Goal: Task Accomplishment & Management: Manage account settings

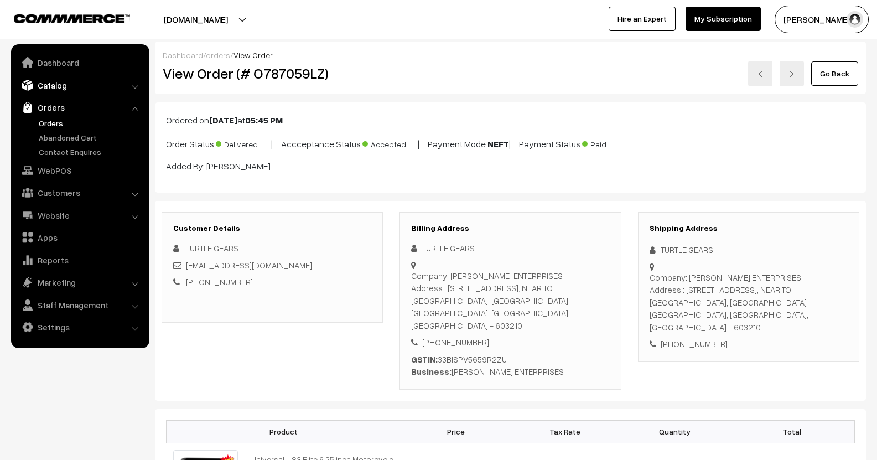
click at [35, 80] on link "Catalog" at bounding box center [80, 85] width 132 height 20
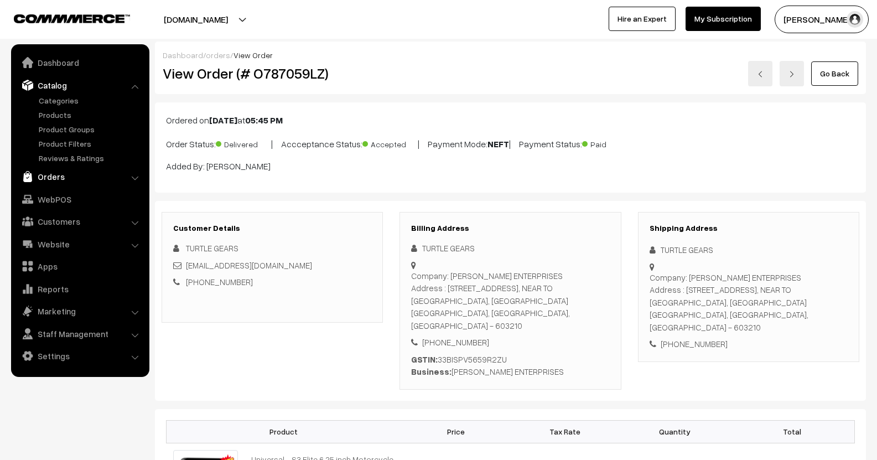
click at [63, 180] on link "Orders" at bounding box center [80, 177] width 132 height 20
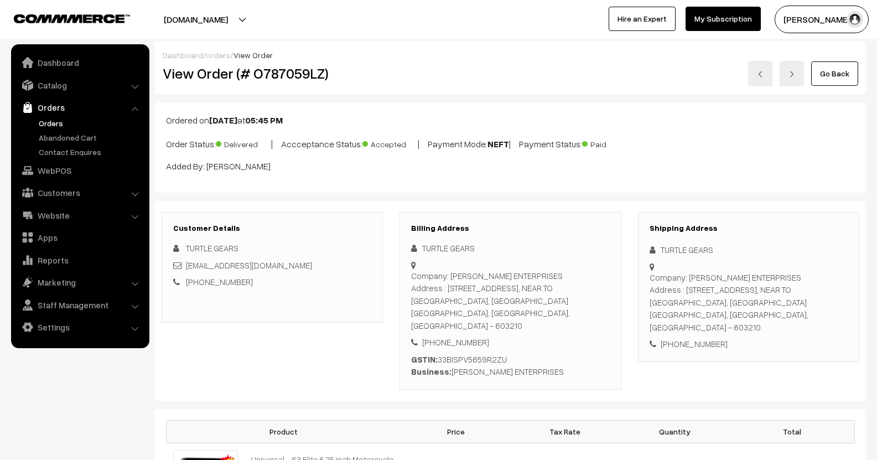
click at [56, 124] on link "Orders" at bounding box center [91, 123] width 110 height 12
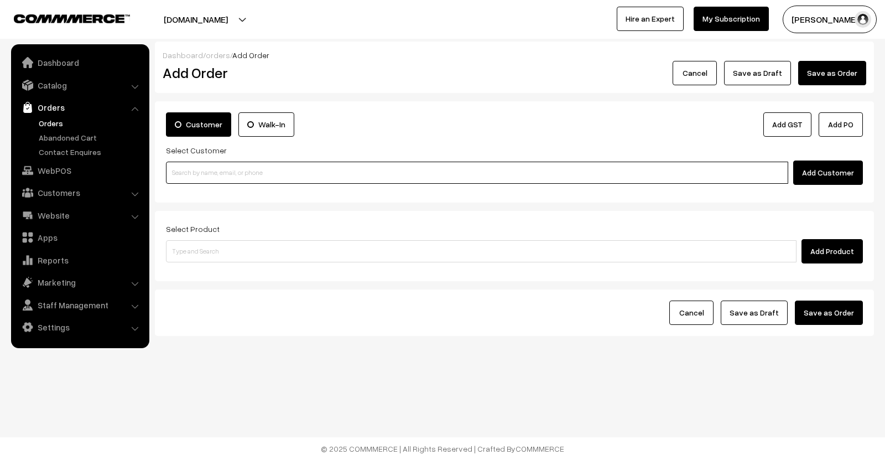
click at [340, 166] on input at bounding box center [477, 173] width 622 height 22
paste input "98749 15710"
click at [191, 173] on input "98749 15710" at bounding box center [477, 173] width 622 height 22
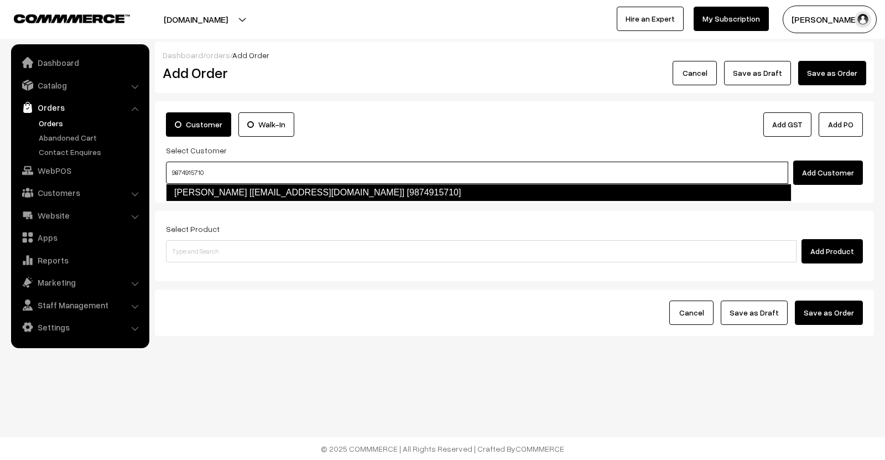
click at [355, 189] on link "Jithin Venugopal [jithinvenugopal.kol@gmail.com] [9874915710]" at bounding box center [479, 193] width 626 height 18
type input "9874915710"
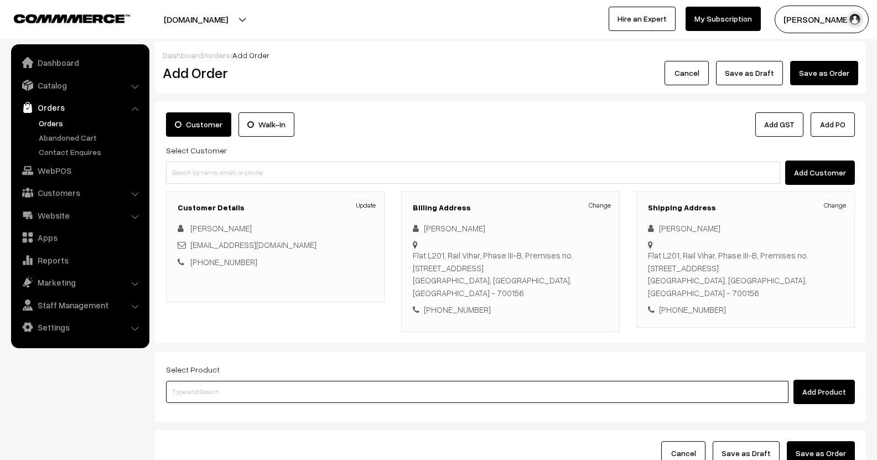
click at [349, 386] on input at bounding box center [477, 392] width 622 height 22
type input "S1G"
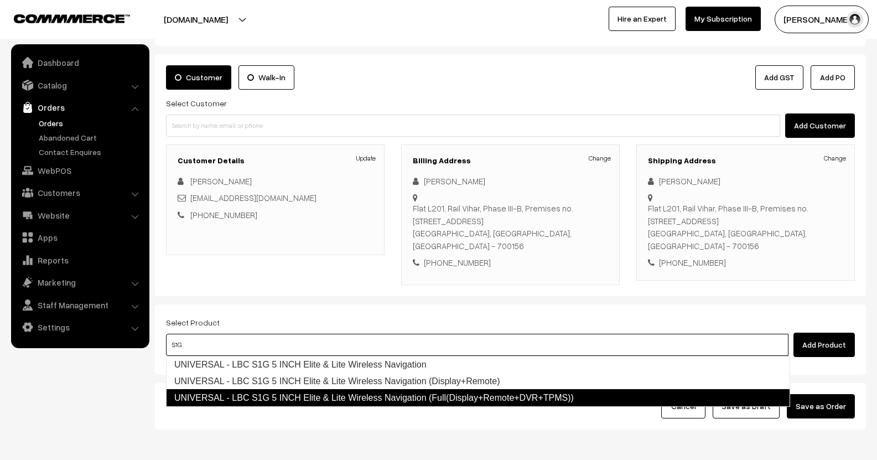
scroll to position [97, 0]
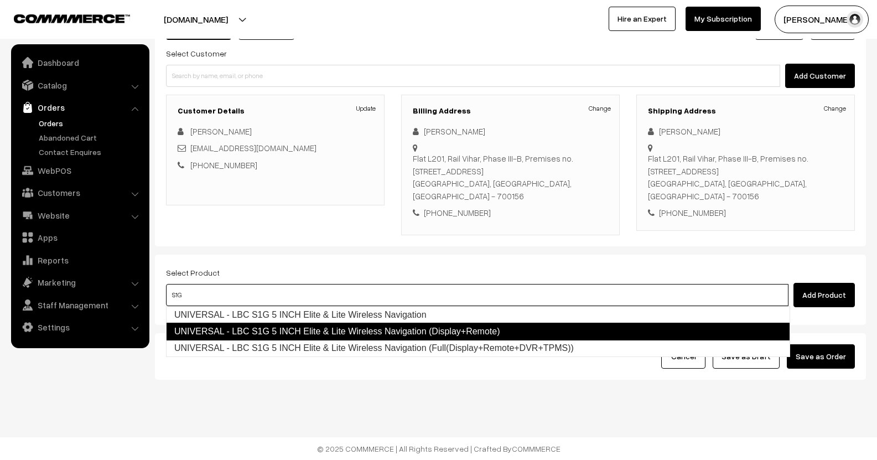
click at [373, 336] on link "UNIVERSAL - LBC S1G 5 INCH Elite & Lite Wireless Navigation (Display+Remote)" at bounding box center [478, 332] width 624 height 18
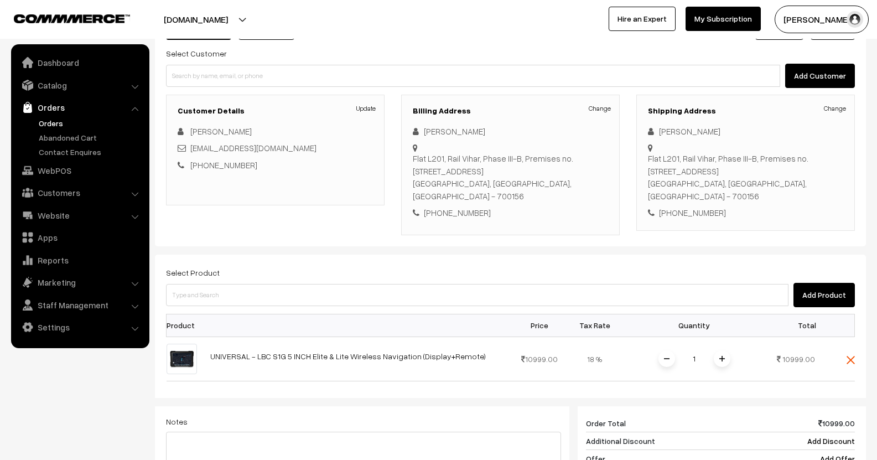
scroll to position [207, 0]
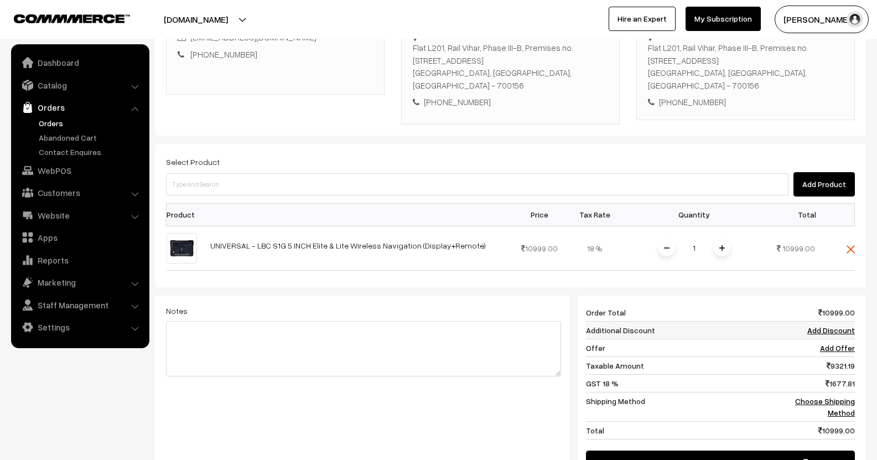
click at [821, 332] on link "Add Discount" at bounding box center [831, 329] width 48 height 9
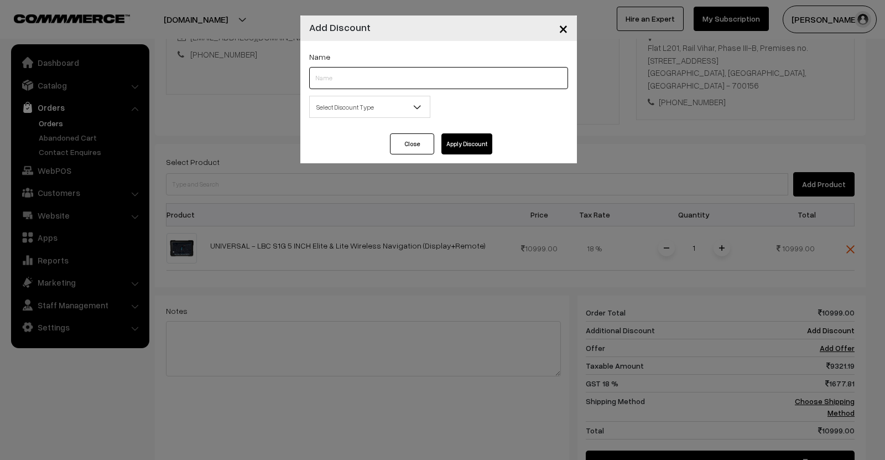
click at [434, 80] on input "text" at bounding box center [438, 78] width 259 height 22
type input "FNF"
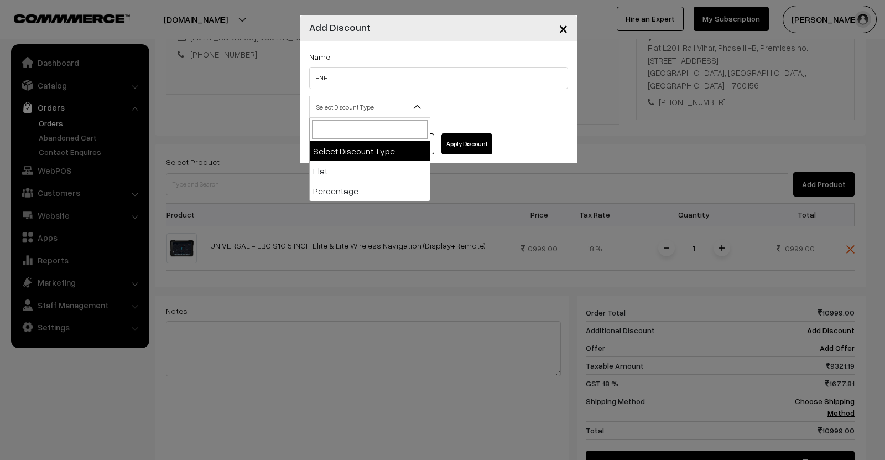
click at [360, 107] on span "Select Discount Type" at bounding box center [370, 106] width 120 height 19
select select "flat"
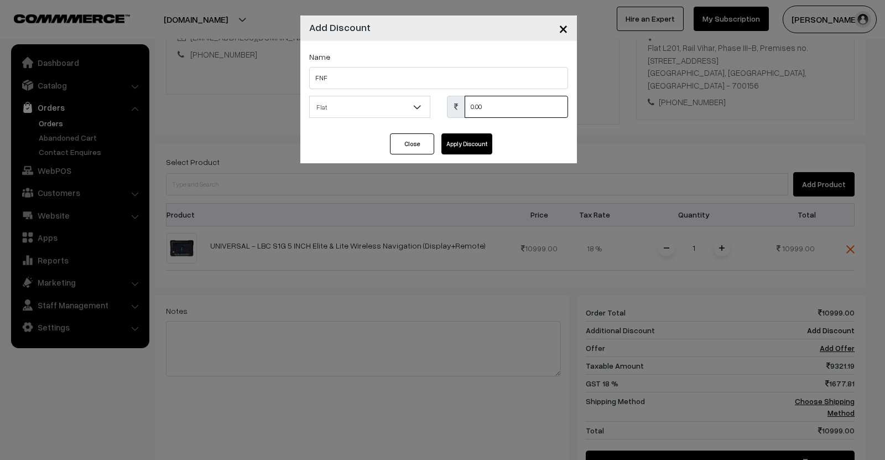
drag, startPoint x: 502, startPoint y: 100, endPoint x: 453, endPoint y: 102, distance: 48.7
click at [450, 102] on div "0.00" at bounding box center [507, 107] width 121 height 22
type input "1000"
click at [476, 148] on button "Apply Discount" at bounding box center [467, 143] width 51 height 21
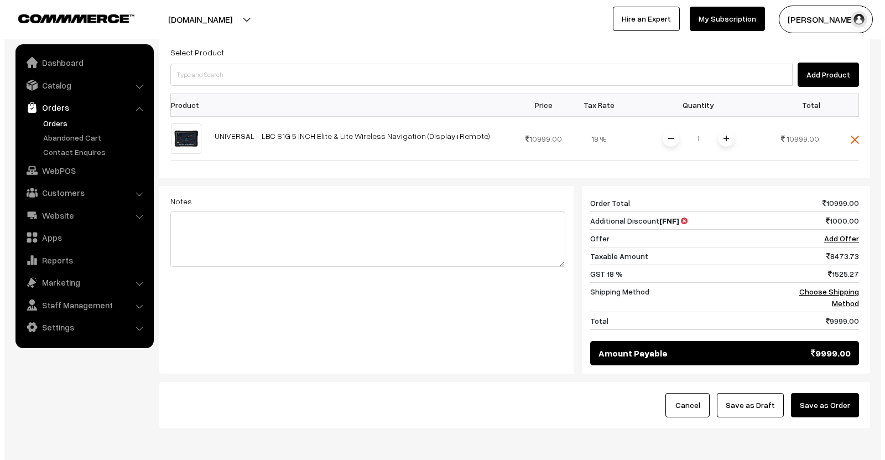
scroll to position [318, 0]
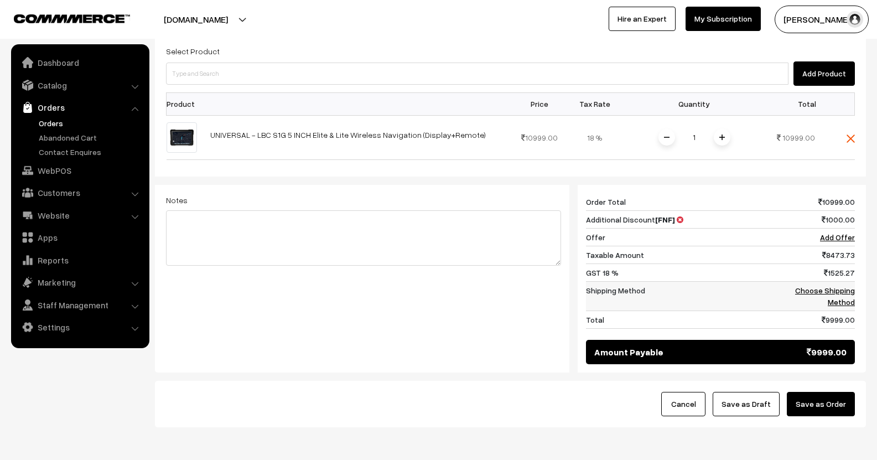
click at [833, 294] on link "Choose Shipping Method" at bounding box center [825, 295] width 60 height 21
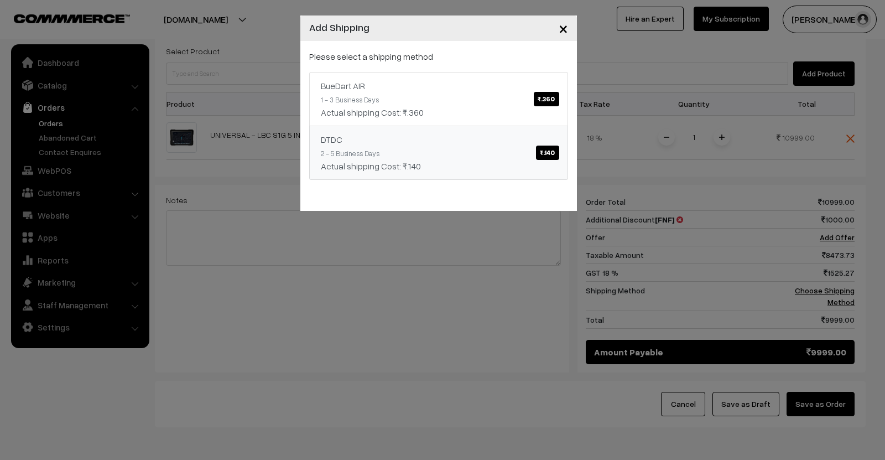
click at [549, 150] on span "₹.140" at bounding box center [547, 153] width 23 height 14
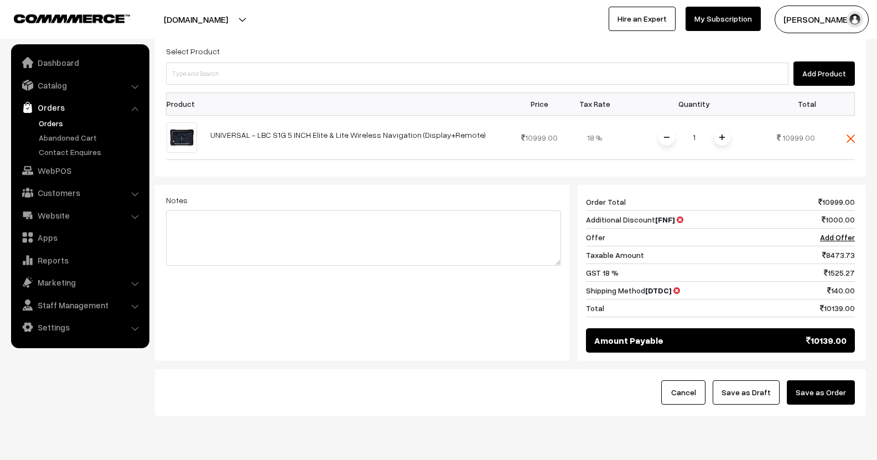
click at [823, 402] on button "Save as Order" at bounding box center [821, 392] width 68 height 24
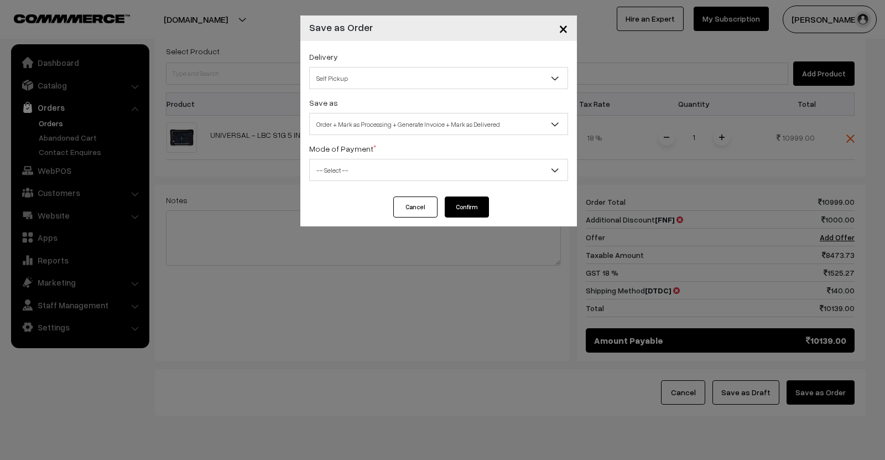
click at [401, 84] on span "Self Pickup" at bounding box center [439, 78] width 258 height 19
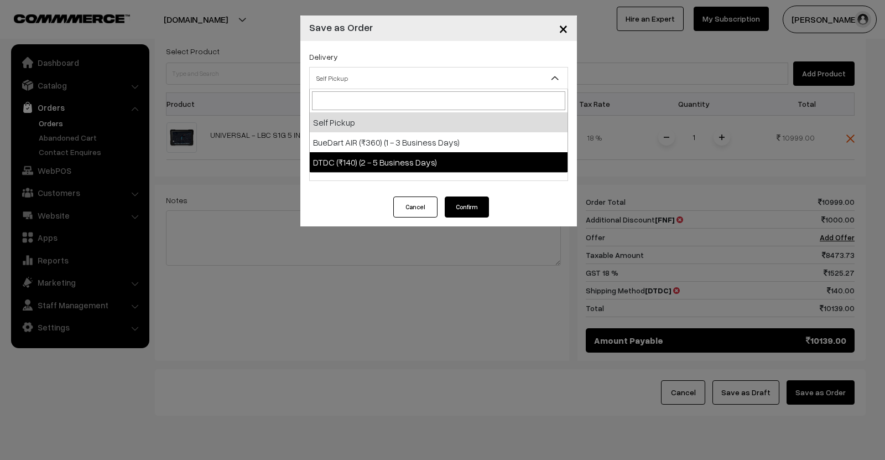
select select "EX1"
select select "3"
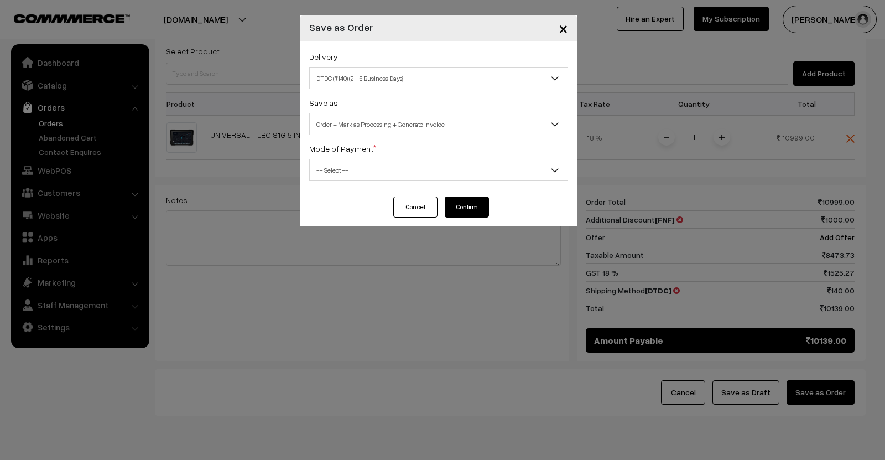
click at [381, 171] on span "-- Select --" at bounding box center [439, 169] width 258 height 19
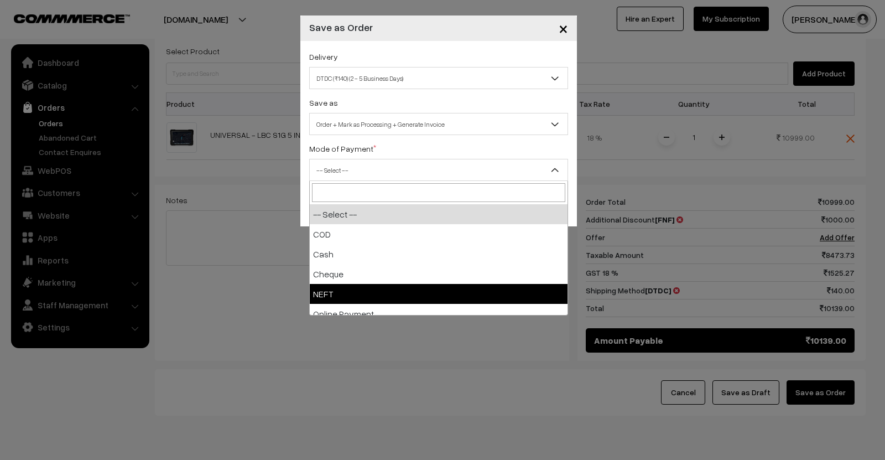
select select "4"
checkbox input "true"
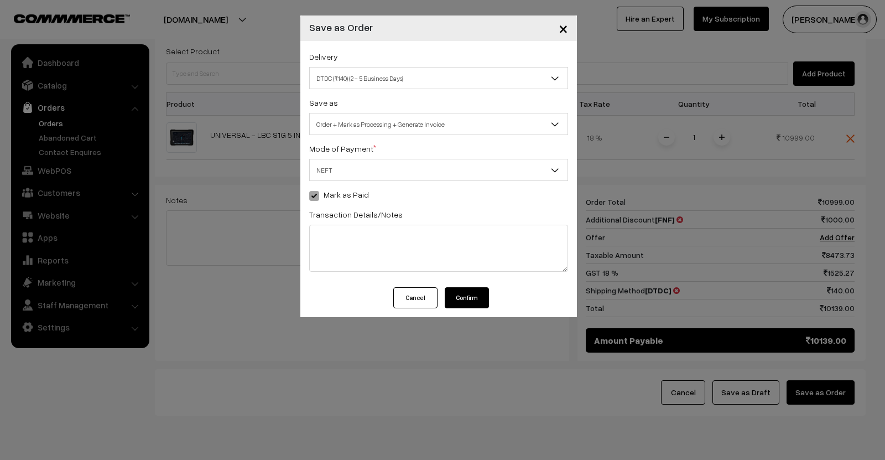
click at [383, 165] on span "NEFT" at bounding box center [439, 169] width 258 height 19
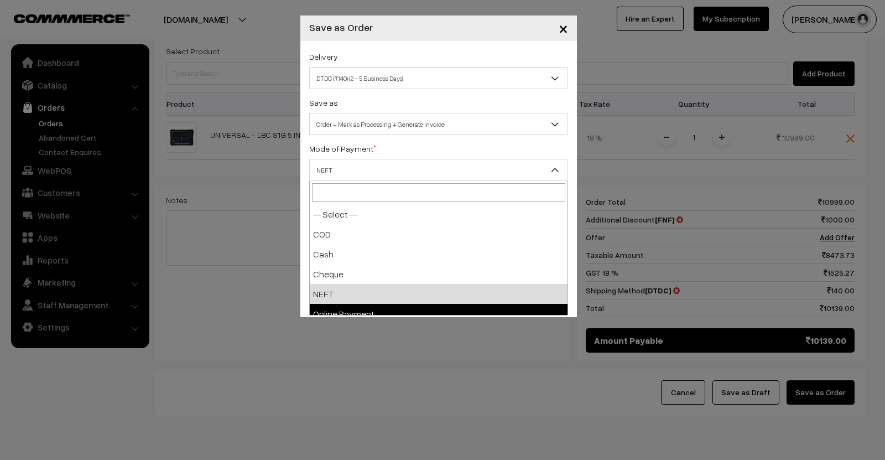
select select "5"
checkbox input "true"
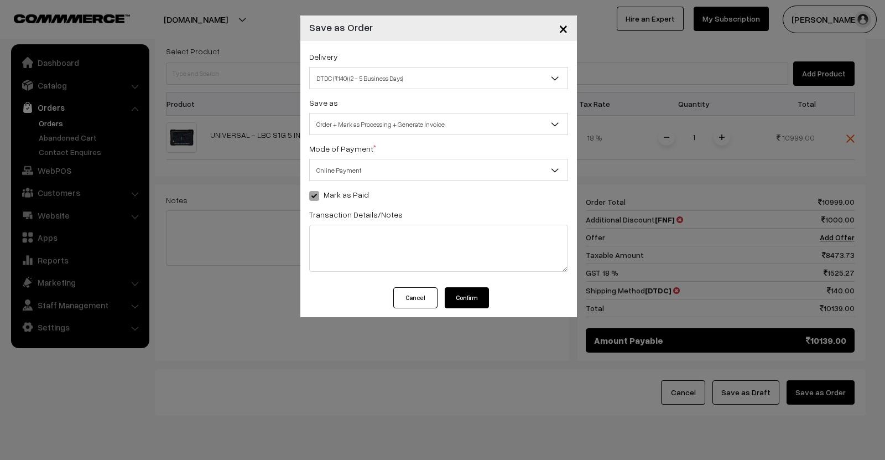
click at [465, 295] on button "Confirm" at bounding box center [467, 297] width 44 height 21
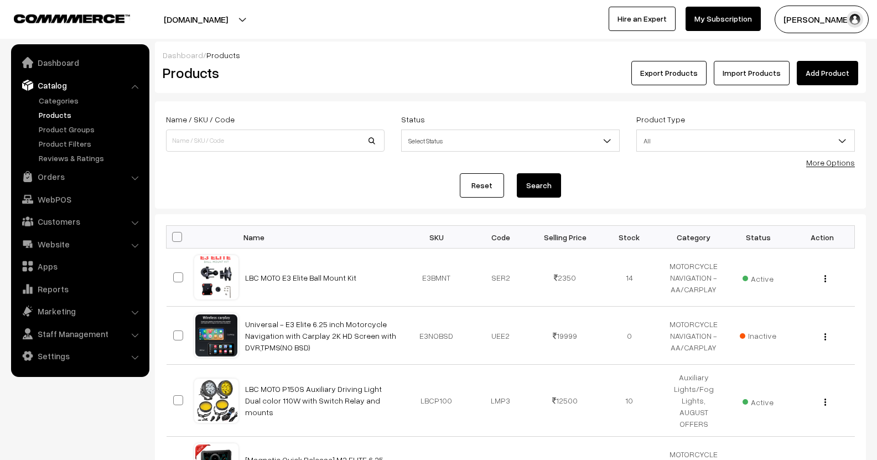
click at [820, 72] on link "Add Product" at bounding box center [827, 73] width 61 height 24
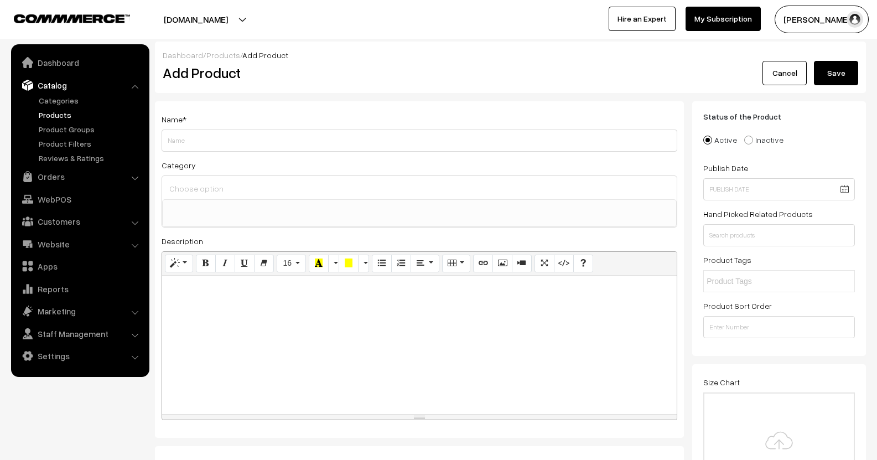
select select
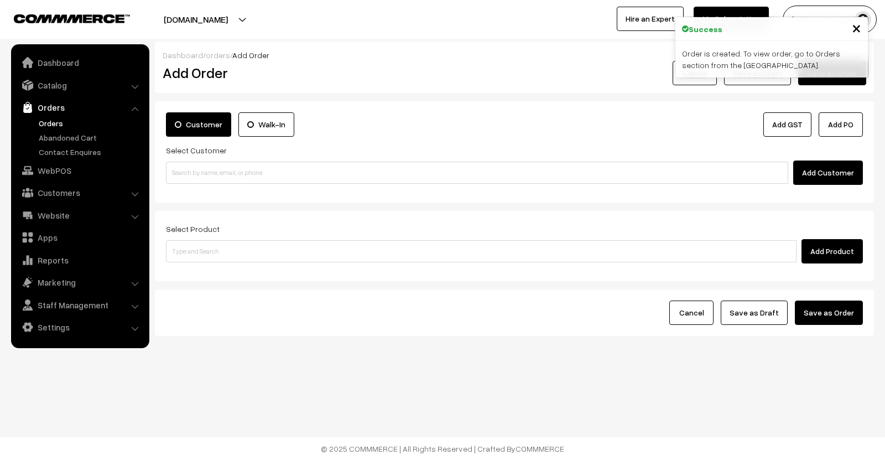
click at [56, 115] on link "Orders" at bounding box center [80, 107] width 132 height 20
click at [54, 120] on link "Orders" at bounding box center [91, 123] width 110 height 12
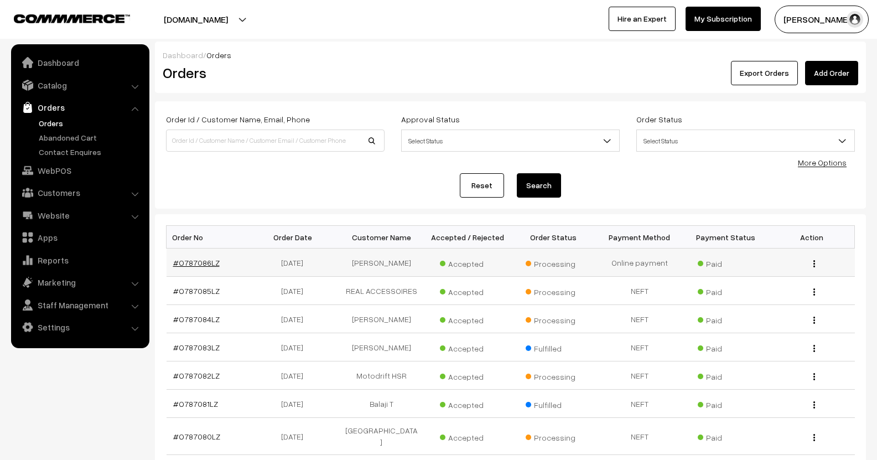
click at [191, 262] on link "#O787086LZ" at bounding box center [196, 262] width 46 height 9
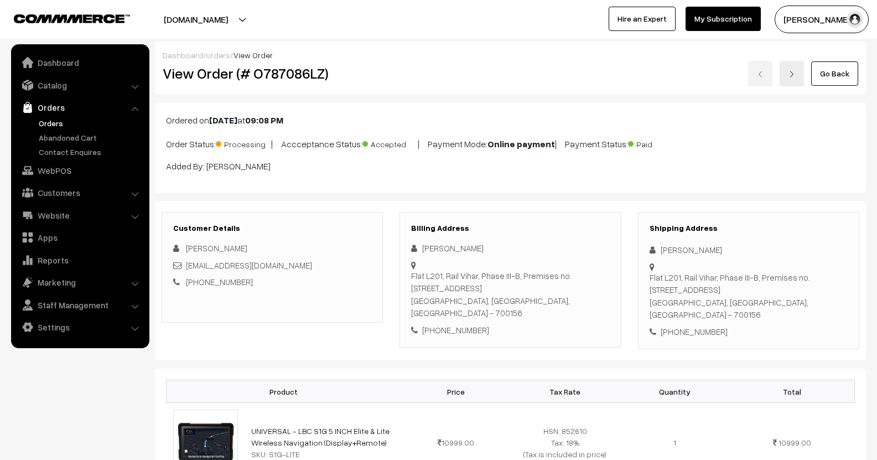
scroll to position [731, 0]
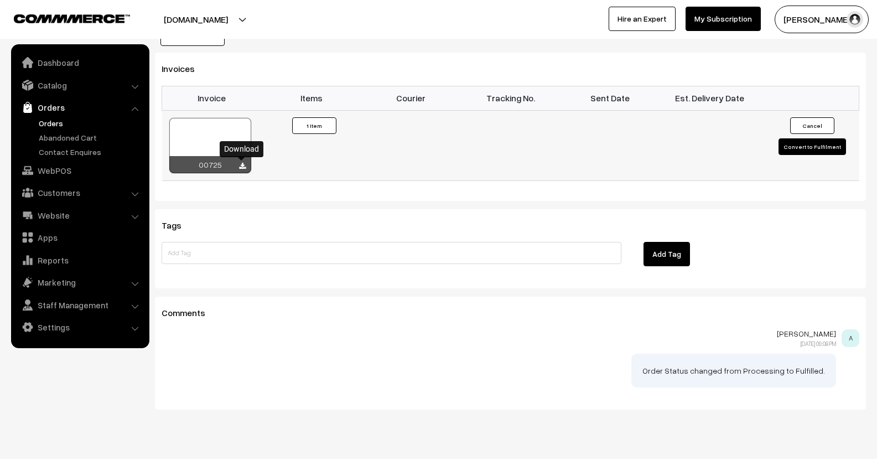
click at [239, 164] on icon at bounding box center [242, 166] width 7 height 7
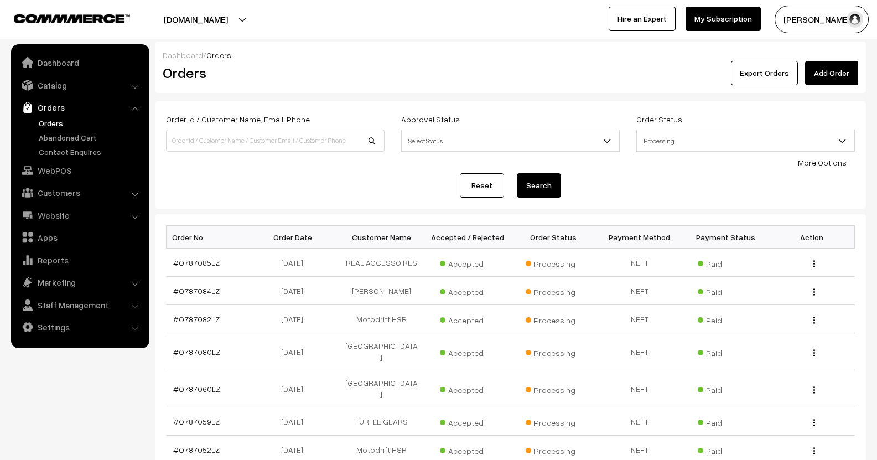
scroll to position [210, 0]
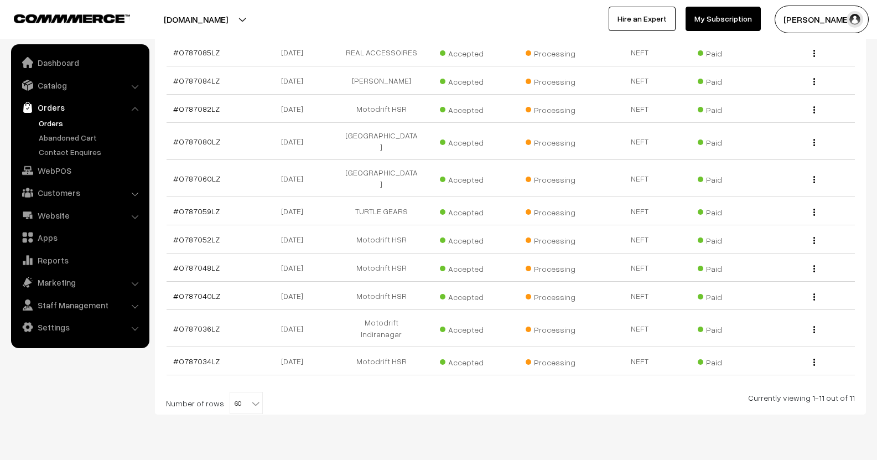
click at [60, 118] on link "Orders" at bounding box center [91, 123] width 110 height 12
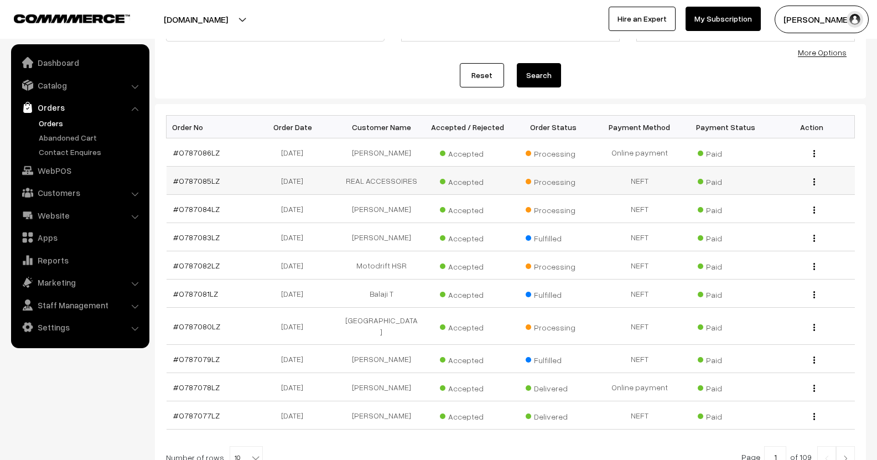
scroll to position [111, 0]
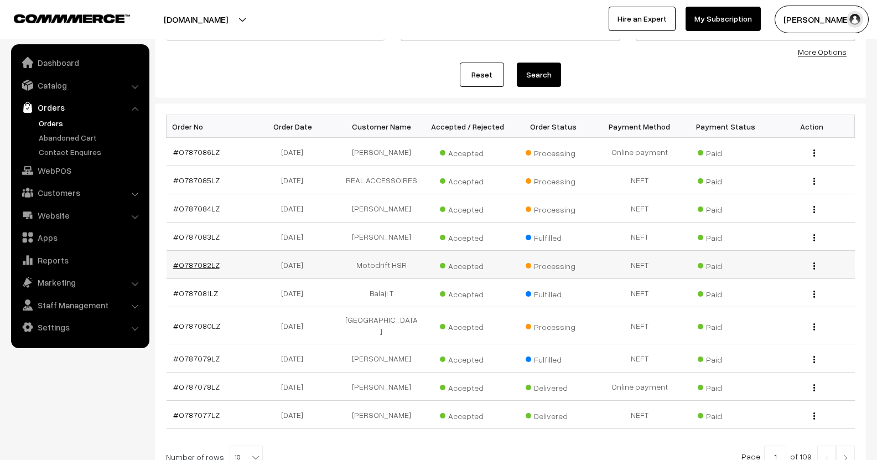
click at [199, 266] on link "#O787082LZ" at bounding box center [196, 264] width 46 height 9
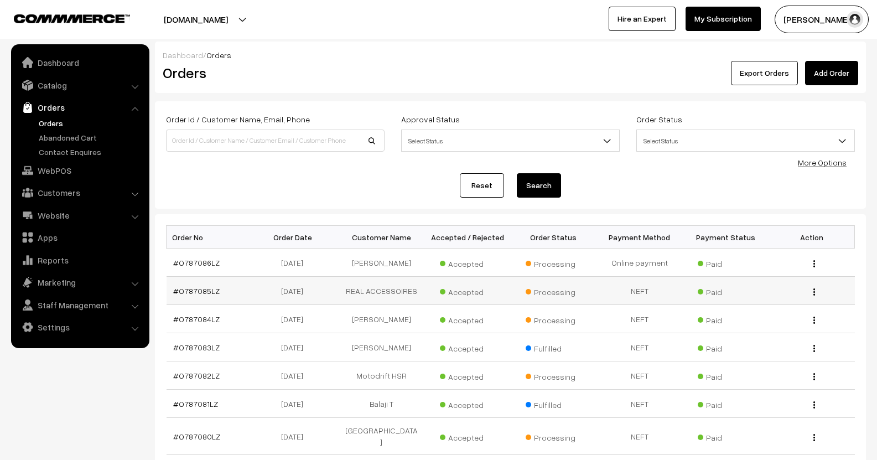
scroll to position [111, 0]
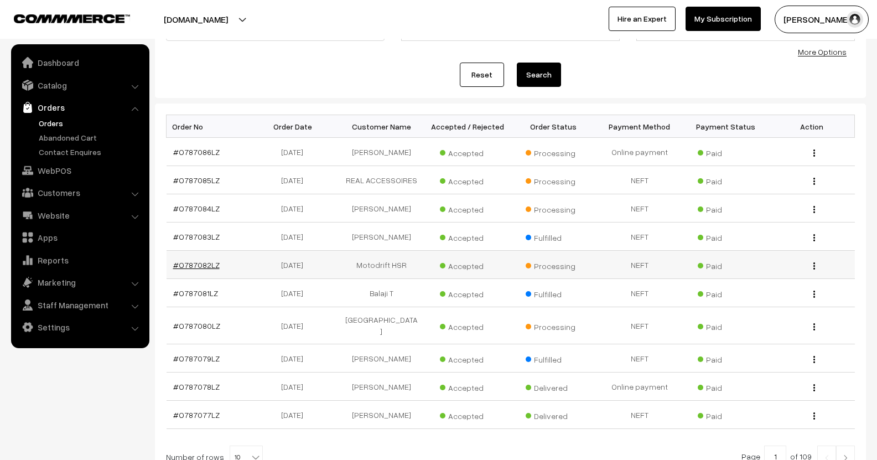
click at [211, 262] on link "#O787082LZ" at bounding box center [196, 264] width 46 height 9
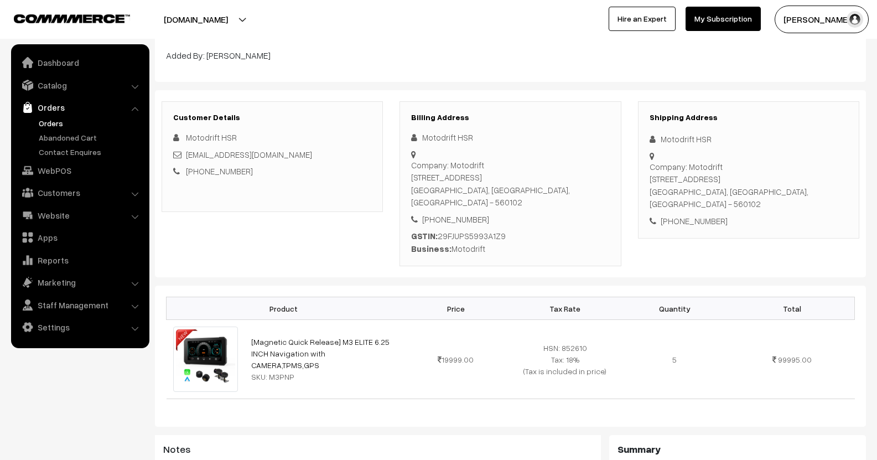
scroll to position [387, 0]
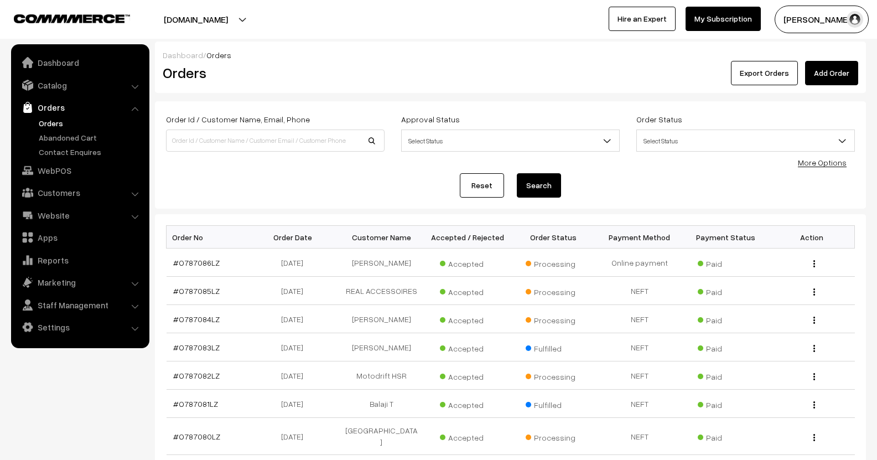
click at [700, 136] on span "Select Status" at bounding box center [745, 140] width 217 height 19
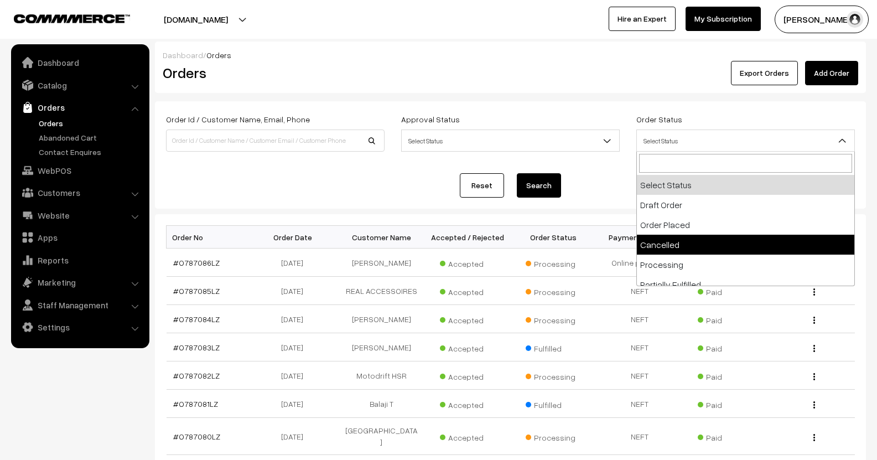
scroll to position [55, 0]
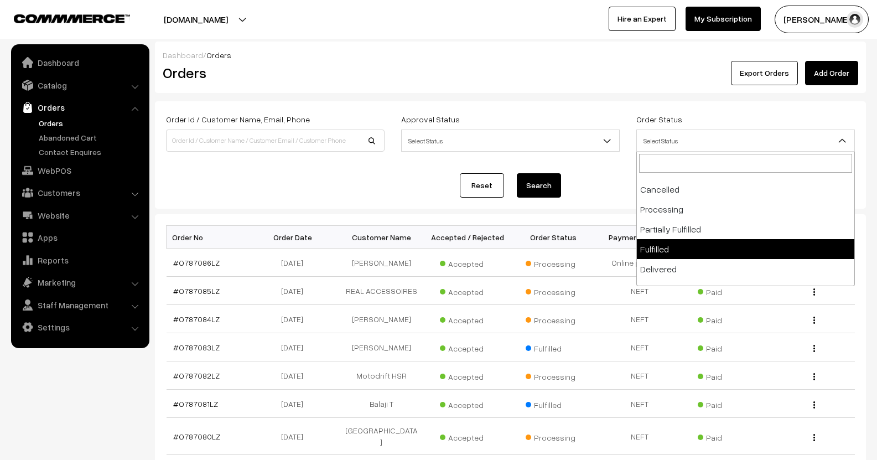
select select "7"
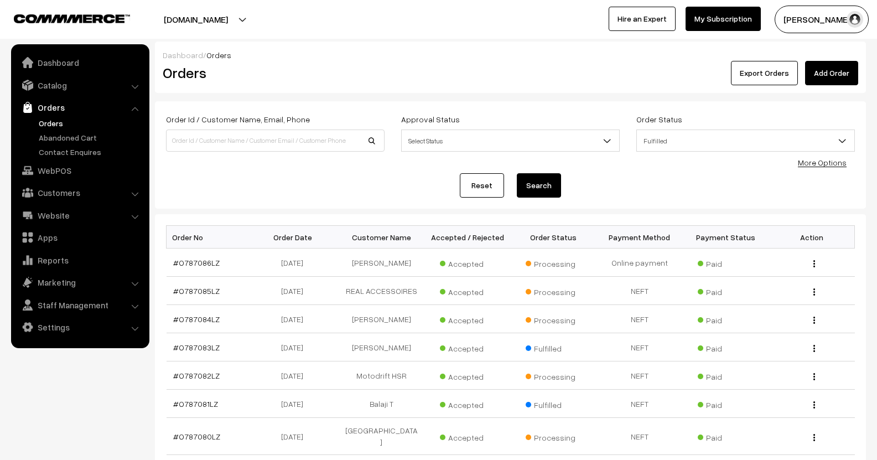
click at [545, 186] on button "Search" at bounding box center [539, 185] width 44 height 24
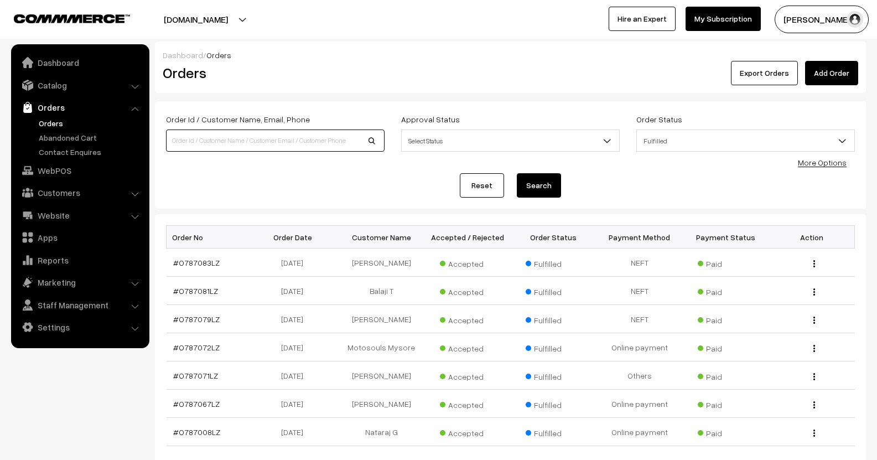
click at [293, 137] on input at bounding box center [275, 140] width 219 height 22
type input "motodrift"
click at [517, 173] on button "Search" at bounding box center [539, 185] width 44 height 24
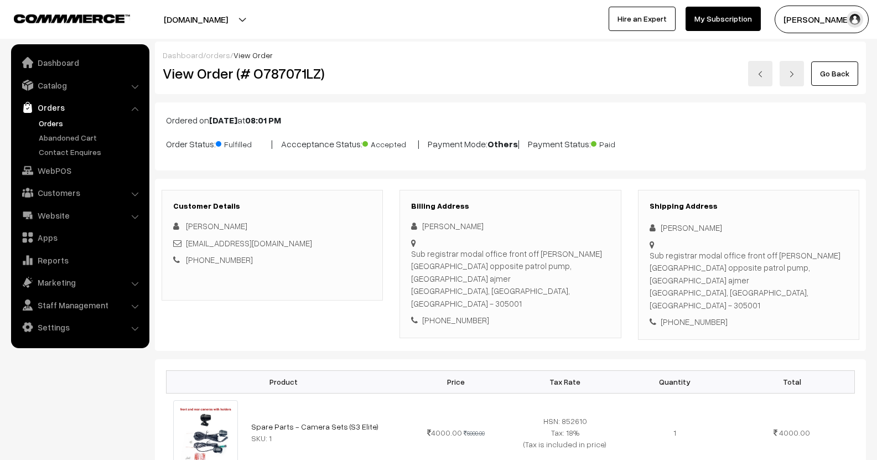
click at [61, 122] on link "Orders" at bounding box center [91, 123] width 110 height 12
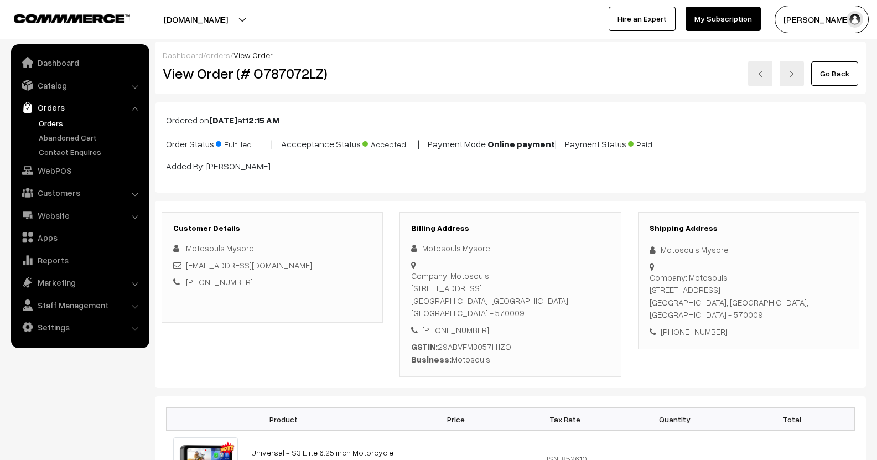
click at [41, 122] on link "Orders" at bounding box center [91, 123] width 110 height 12
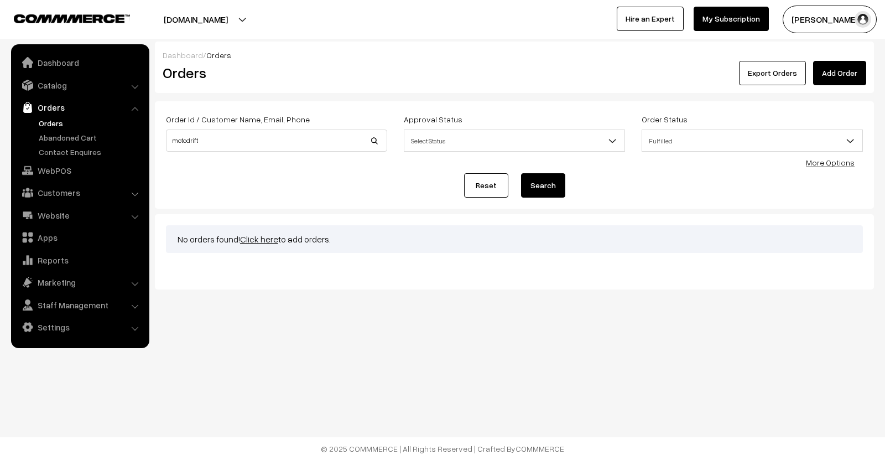
click at [40, 120] on link "Orders" at bounding box center [91, 123] width 110 height 12
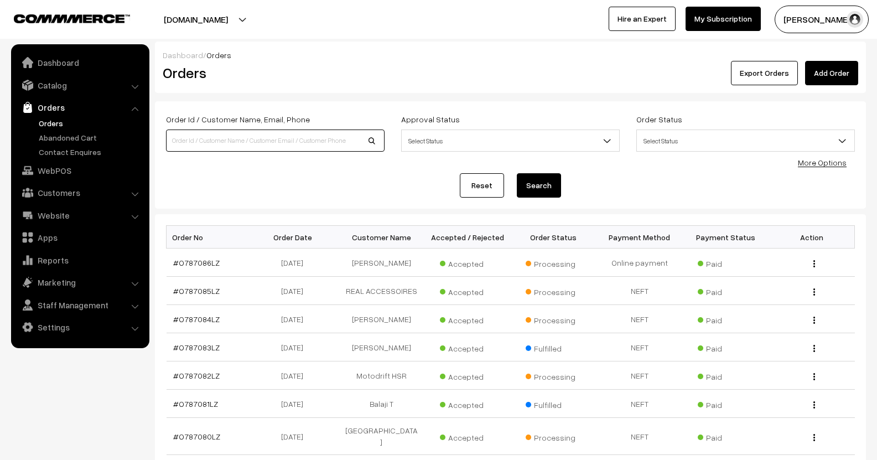
click at [232, 145] on input at bounding box center [275, 140] width 219 height 22
type input "motodrift"
click at [517, 173] on button "Search" at bounding box center [539, 185] width 44 height 24
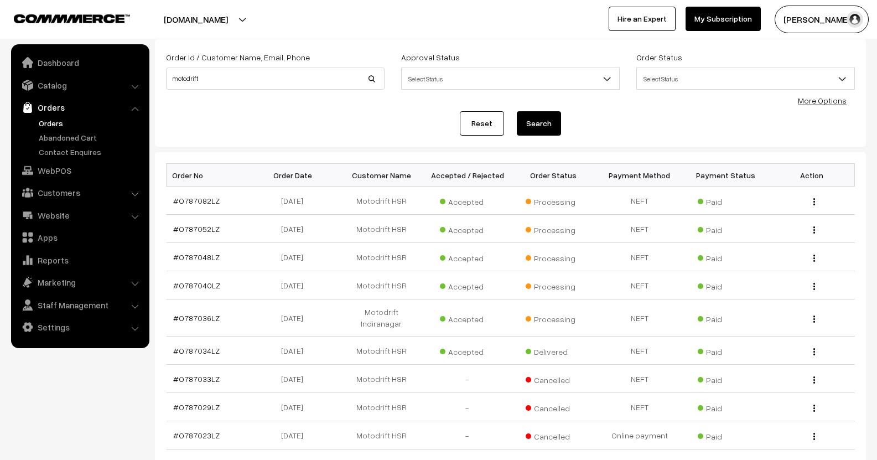
scroll to position [111, 0]
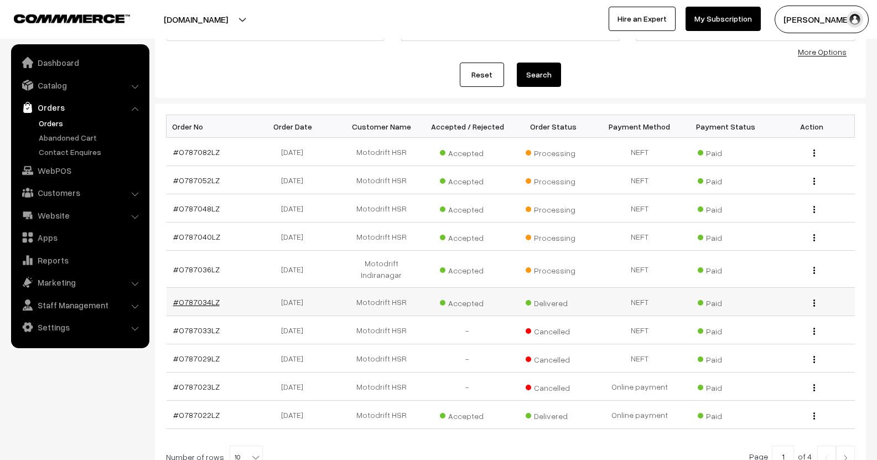
click at [196, 297] on link "#O787034LZ" at bounding box center [196, 301] width 46 height 9
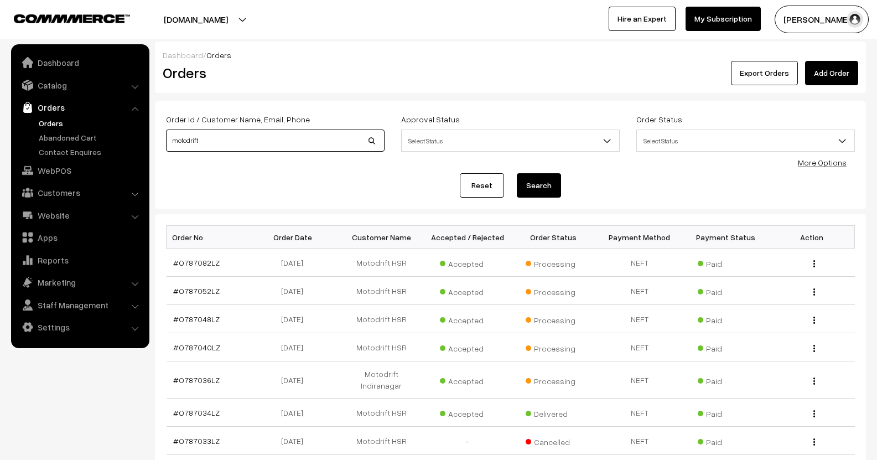
click at [285, 148] on input "motodrift" at bounding box center [275, 140] width 219 height 22
paste input "O787034LZ"
type input "O787034LZ"
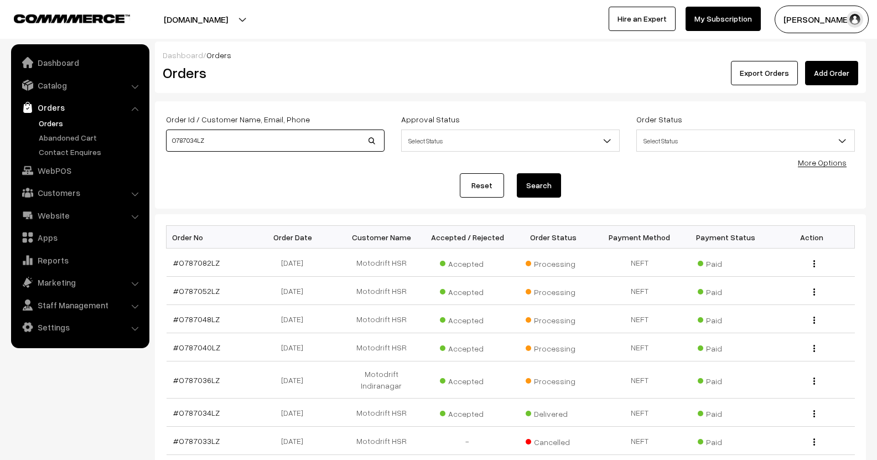
click at [517, 173] on button "Search" at bounding box center [539, 185] width 44 height 24
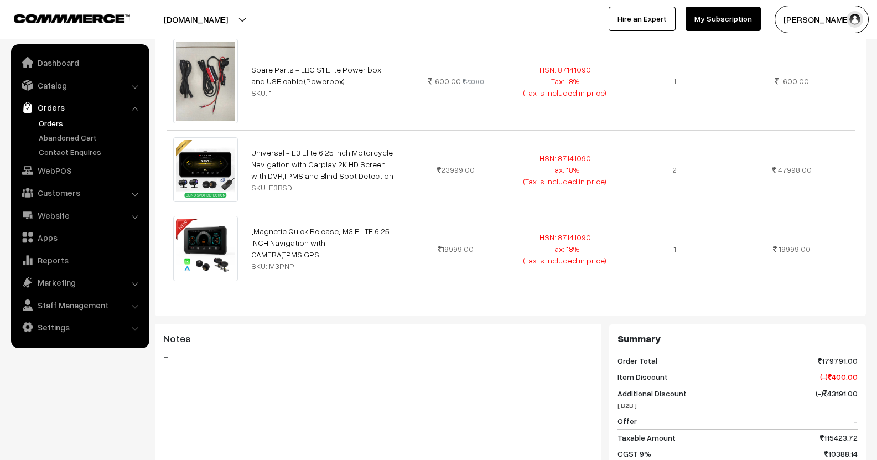
scroll to position [277, 0]
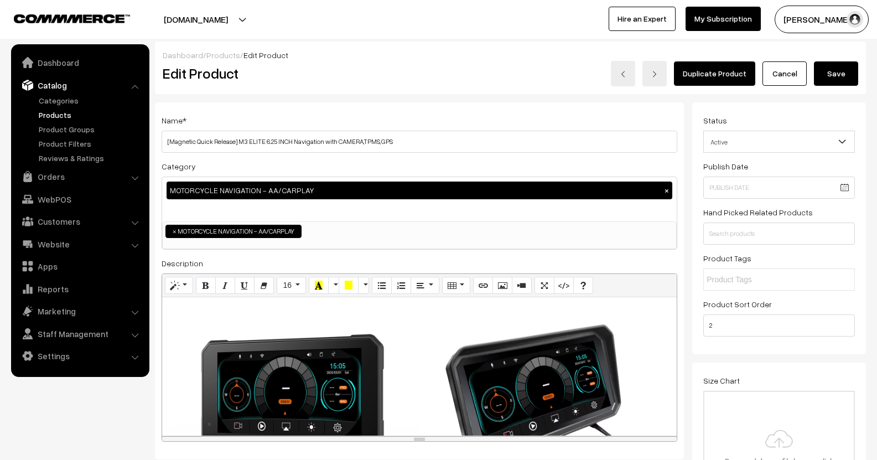
scroll to position [719, 0]
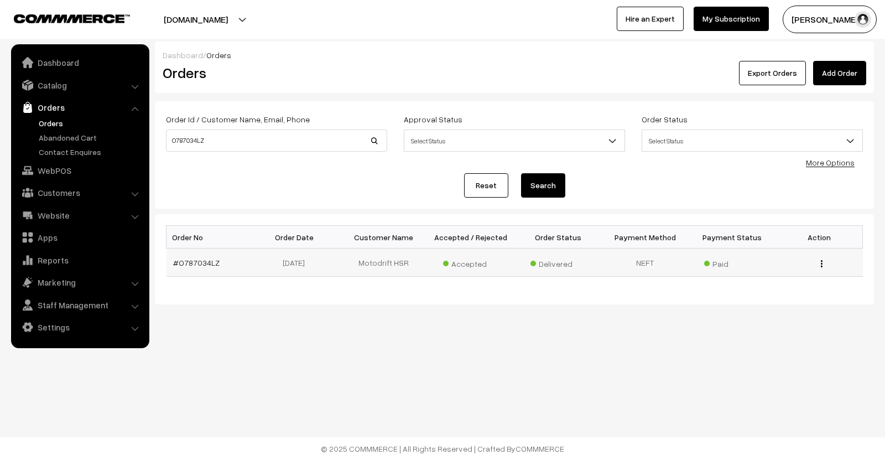
click at [201, 269] on td "#O787034LZ" at bounding box center [210, 262] width 87 height 28
click at [204, 266] on link "#O787034LZ" at bounding box center [196, 262] width 46 height 9
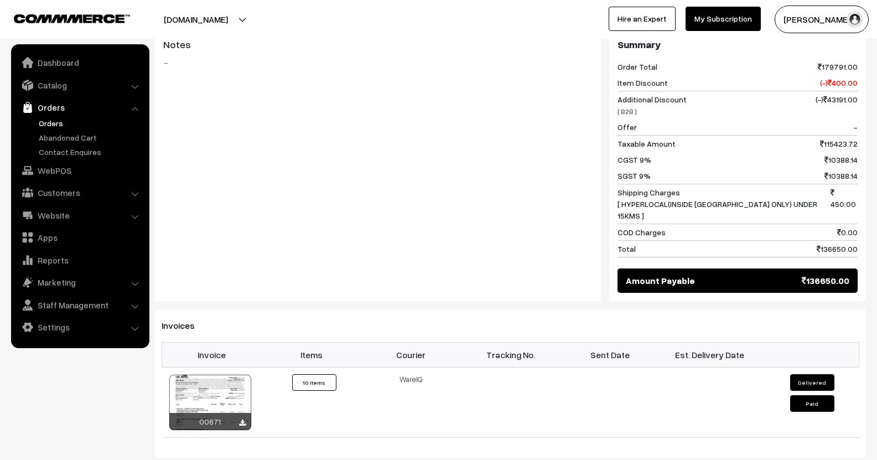
scroll to position [771, 0]
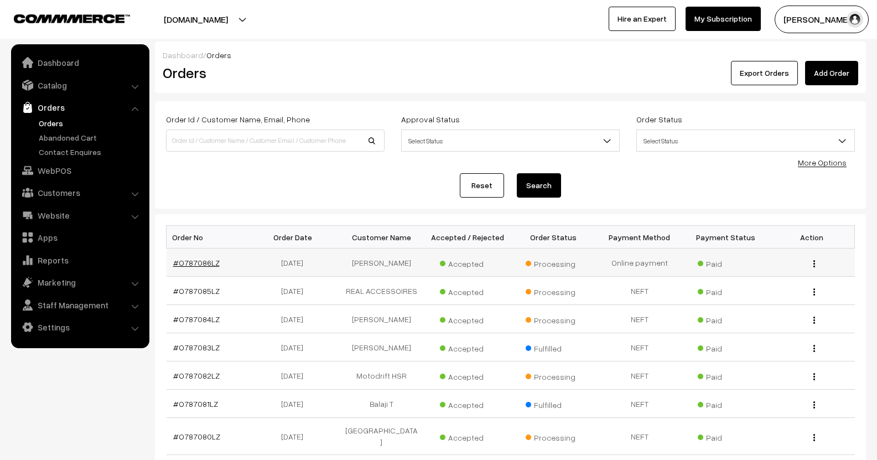
click at [205, 263] on link "#O787086LZ" at bounding box center [196, 262] width 46 height 9
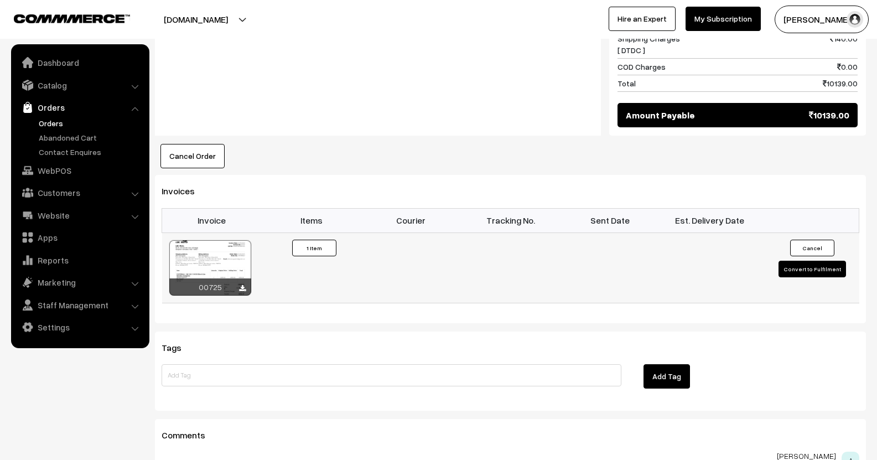
click at [806, 269] on button "Convert to Fulfilment" at bounding box center [812, 269] width 68 height 17
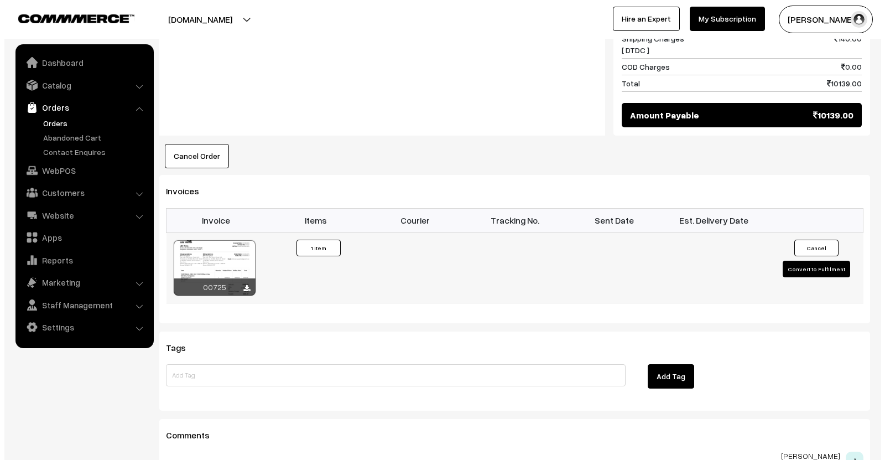
scroll to position [597, 0]
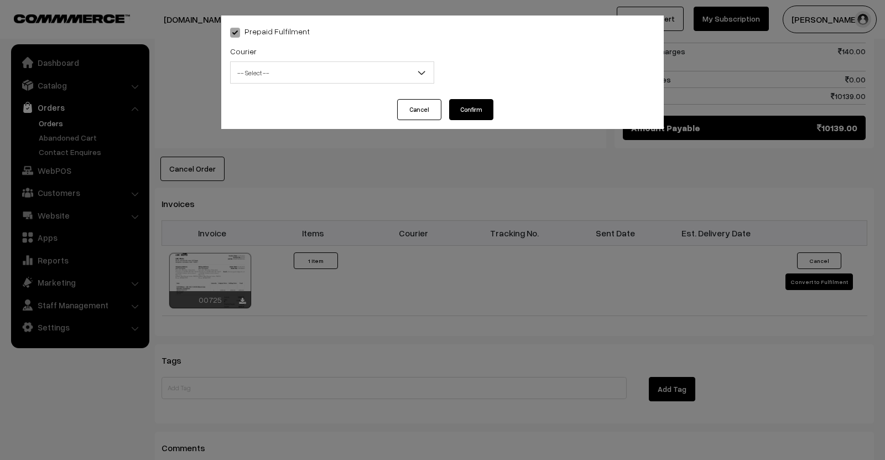
click at [342, 68] on span "-- Select --" at bounding box center [332, 72] width 203 height 19
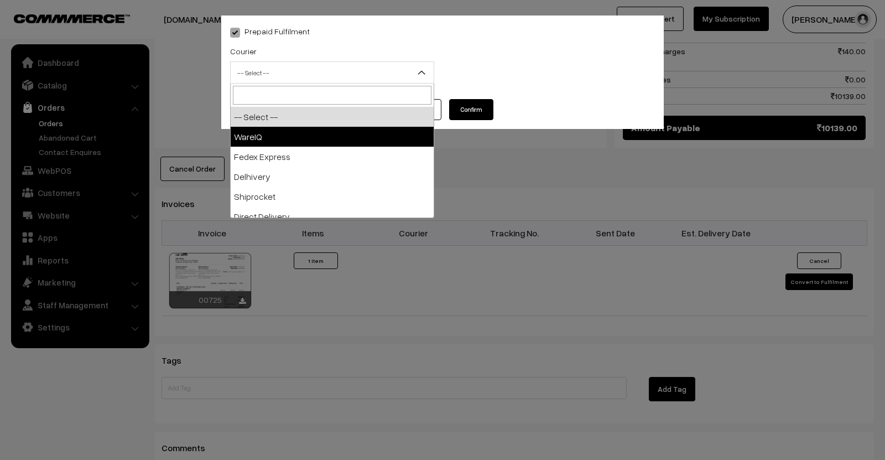
select select "1"
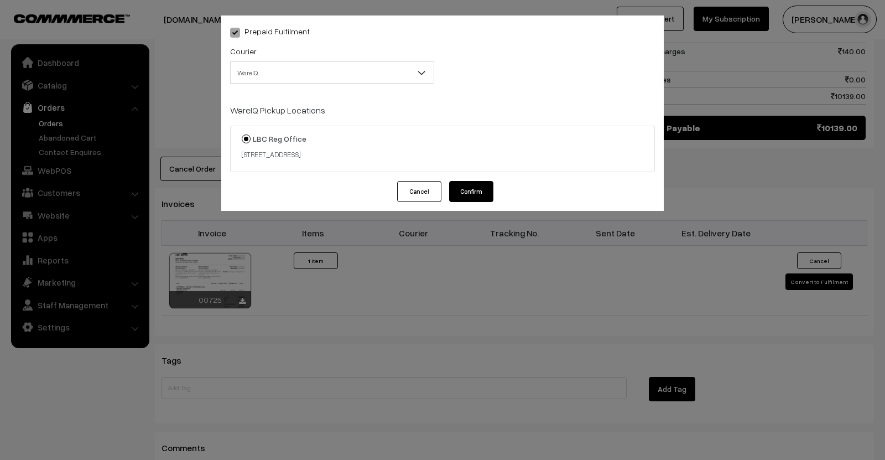
click at [480, 190] on button "Confirm" at bounding box center [471, 191] width 44 height 21
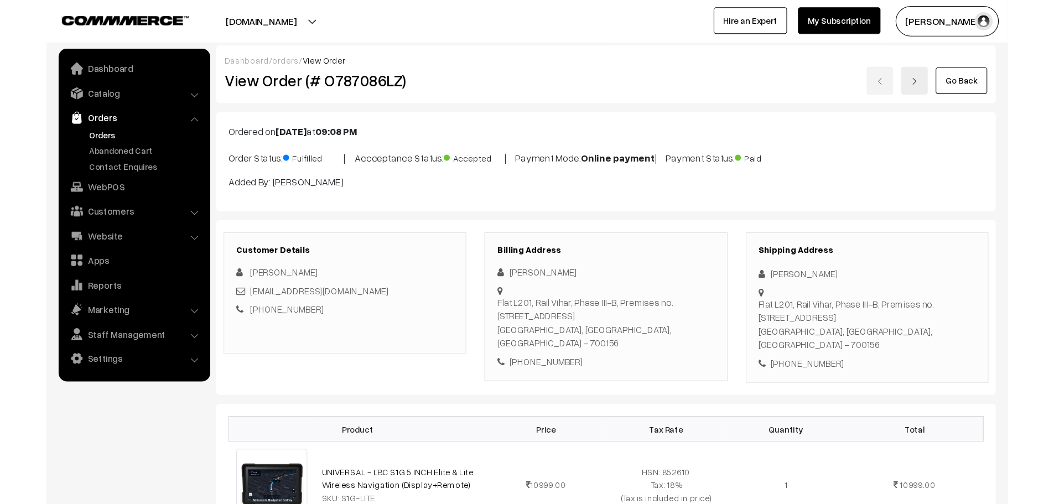
scroll to position [609, 0]
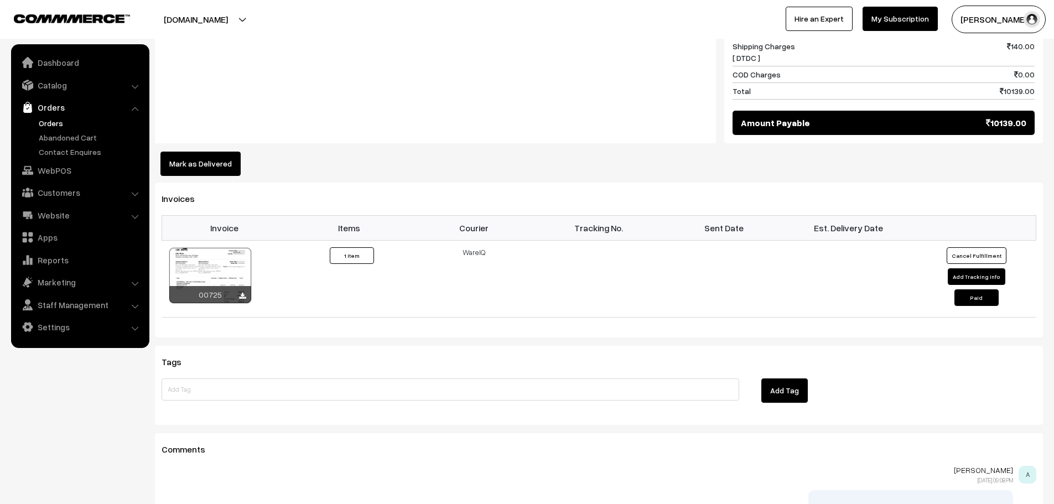
click at [55, 115] on link "Orders" at bounding box center [80, 107] width 132 height 20
click at [55, 118] on link "Orders" at bounding box center [91, 123] width 110 height 12
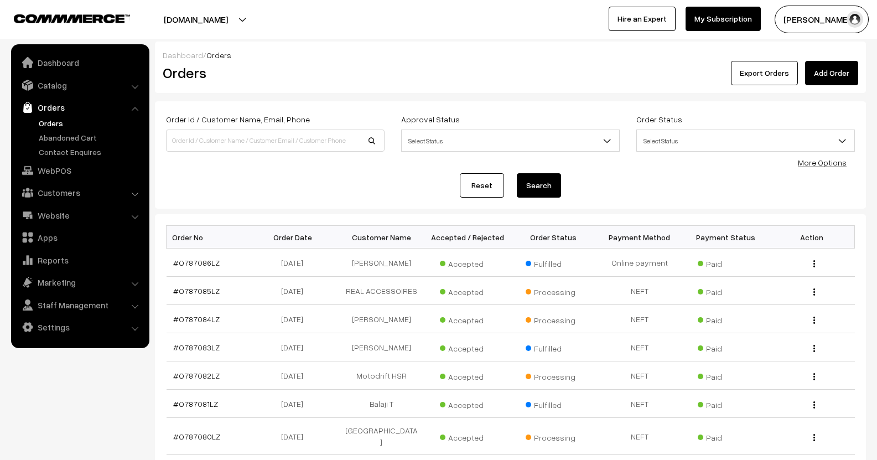
scroll to position [111, 0]
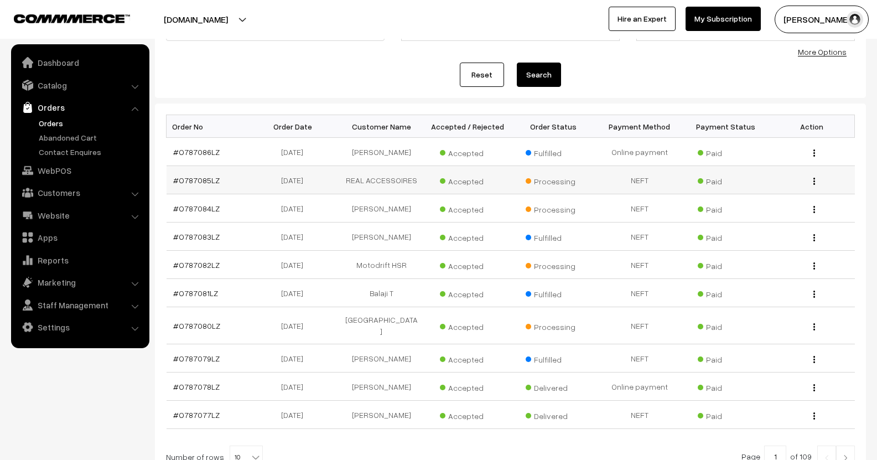
click at [205, 173] on td "#O787085LZ" at bounding box center [210, 180] width 86 height 28
click at [204, 176] on link "#O787085LZ" at bounding box center [196, 179] width 46 height 9
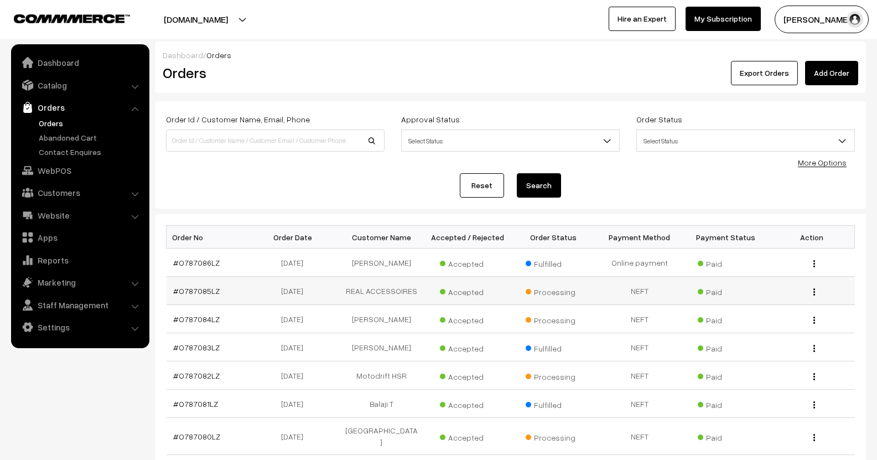
drag, startPoint x: 227, startPoint y: 286, endPoint x: 177, endPoint y: 285, distance: 50.4
click at [177, 285] on td "#O787085LZ" at bounding box center [210, 291] width 86 height 28
copy link "O787085LZ"
click at [181, 290] on link "#O787085LZ" at bounding box center [196, 290] width 46 height 9
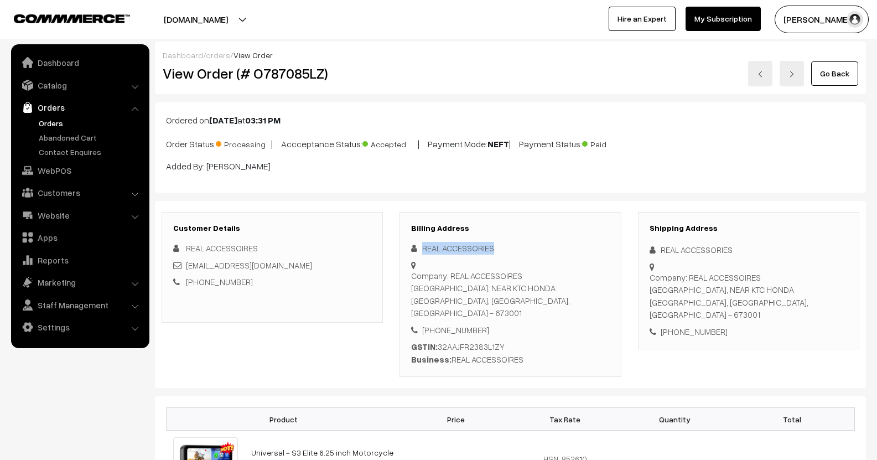
drag, startPoint x: 422, startPoint y: 253, endPoint x: 504, endPoint y: 248, distance: 82.6
click at [504, 248] on div "REAL ACCESSORIES" at bounding box center [510, 248] width 198 height 13
copy div "REAL ACCESSORIES"
drag, startPoint x: 485, startPoint y: 301, endPoint x: 437, endPoint y: 312, distance: 49.4
click at [437, 324] on div "[PHONE_NUMBER]" at bounding box center [510, 330] width 198 height 13
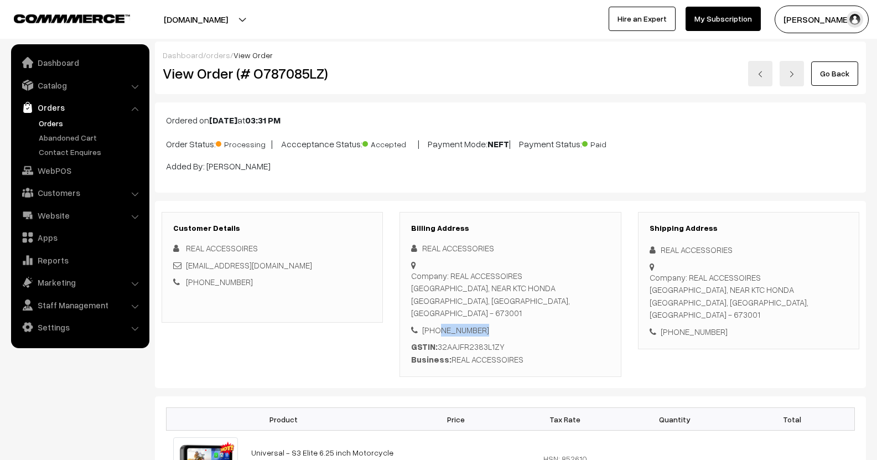
copy div "9895097858"
drag, startPoint x: 461, startPoint y: 267, endPoint x: 455, endPoint y: 288, distance: 21.9
click at [455, 288] on div "Company: REAL ACCESSOIRES [GEOGRAPHIC_DATA], NEAR KTC HONDA [GEOGRAPHIC_DATA], …" at bounding box center [510, 294] width 198 height 50
copy div "REAL ACCESSOIRES [GEOGRAPHIC_DATA], NEAR KTC HONDA [GEOGRAPHIC_DATA]"
click at [525, 293] on div "Company: REAL ACCESSOIRES [GEOGRAPHIC_DATA], NEAR KTC HONDA [GEOGRAPHIC_DATA], …" at bounding box center [510, 294] width 198 height 50
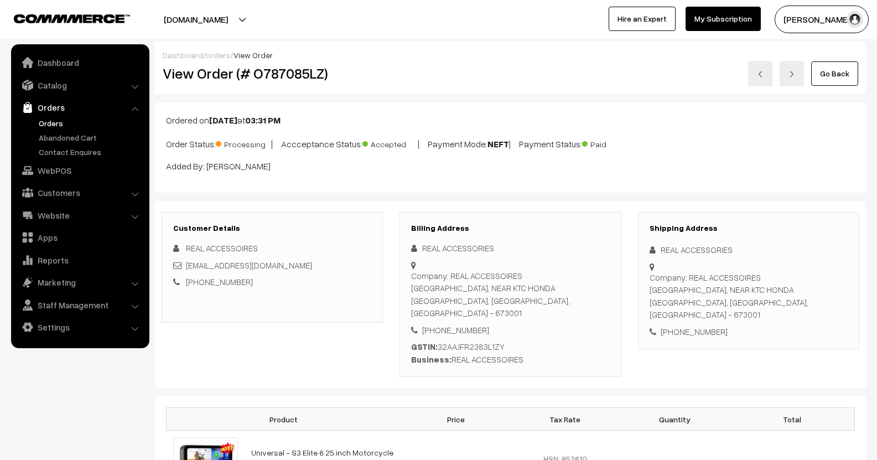
click at [525, 293] on div "Company: REAL ACCESSOIRES [GEOGRAPHIC_DATA], NEAR KTC HONDA [GEOGRAPHIC_DATA], …" at bounding box center [510, 294] width 198 height 50
copy div "673001"
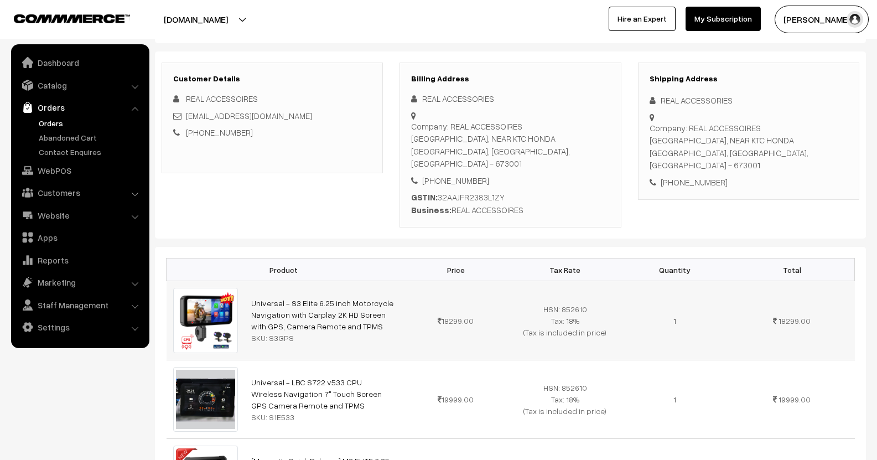
scroll to position [221, 0]
